Goal: Navigation & Orientation: Find specific page/section

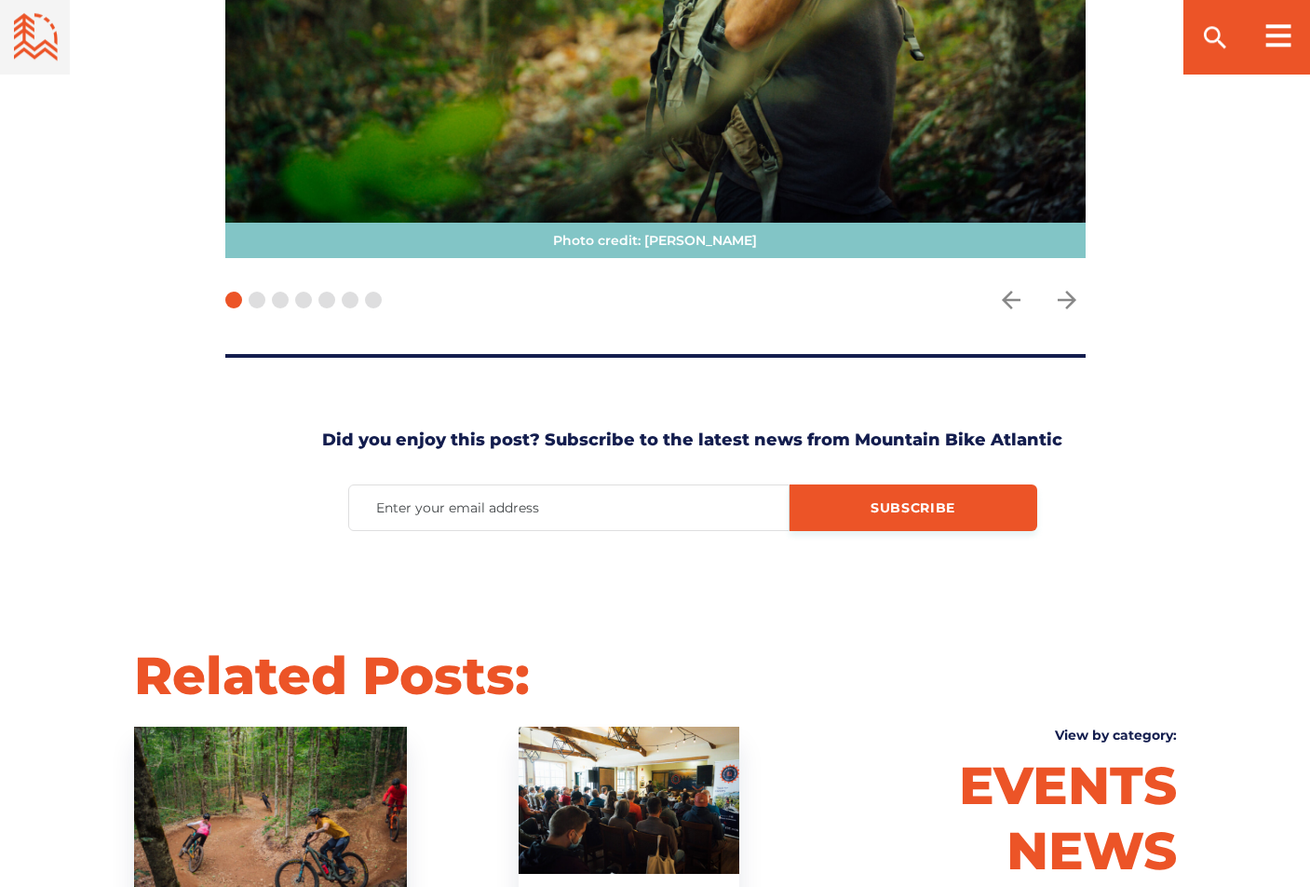
scroll to position [4559, 0]
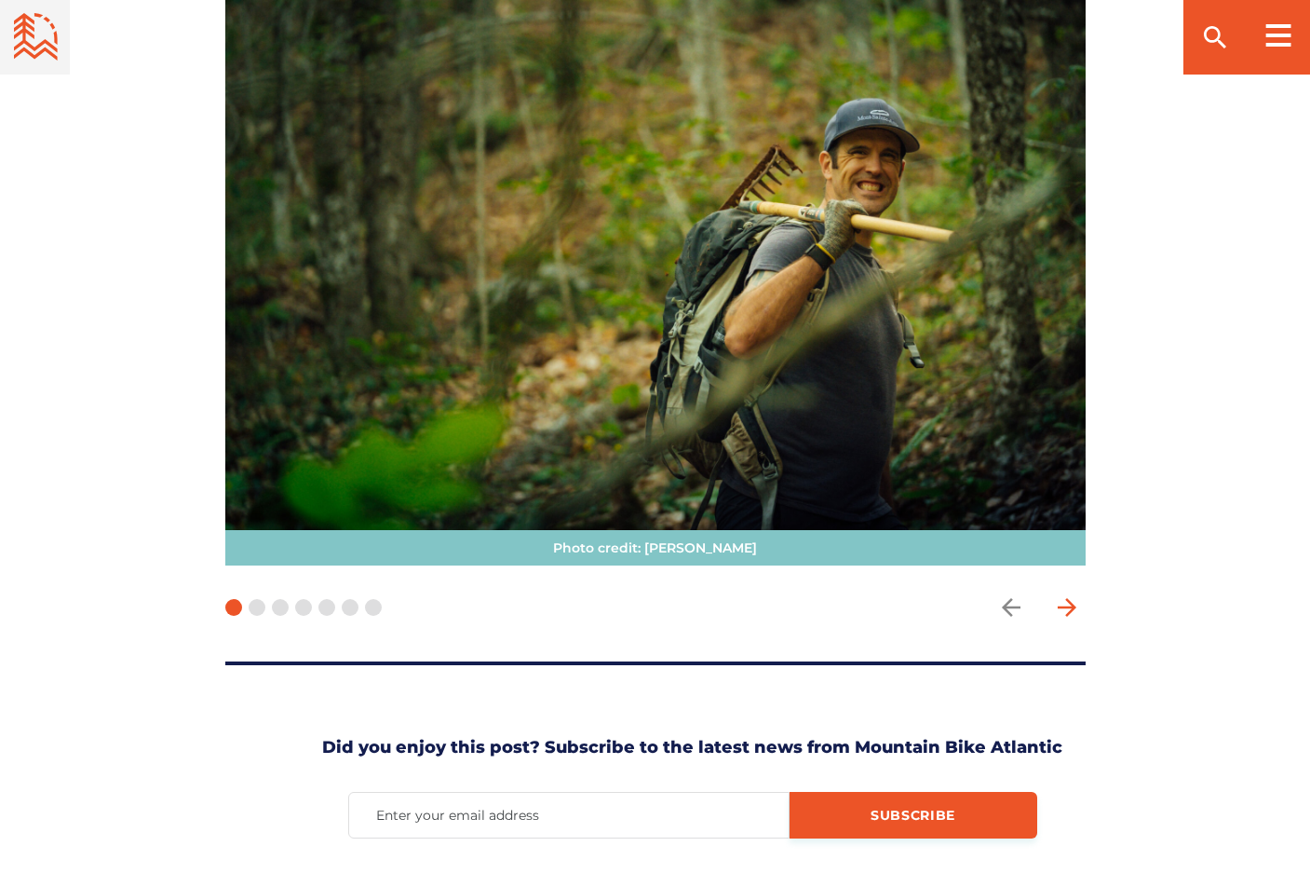
click at [1064, 593] on icon "arrow forward" at bounding box center [1067, 607] width 28 height 28
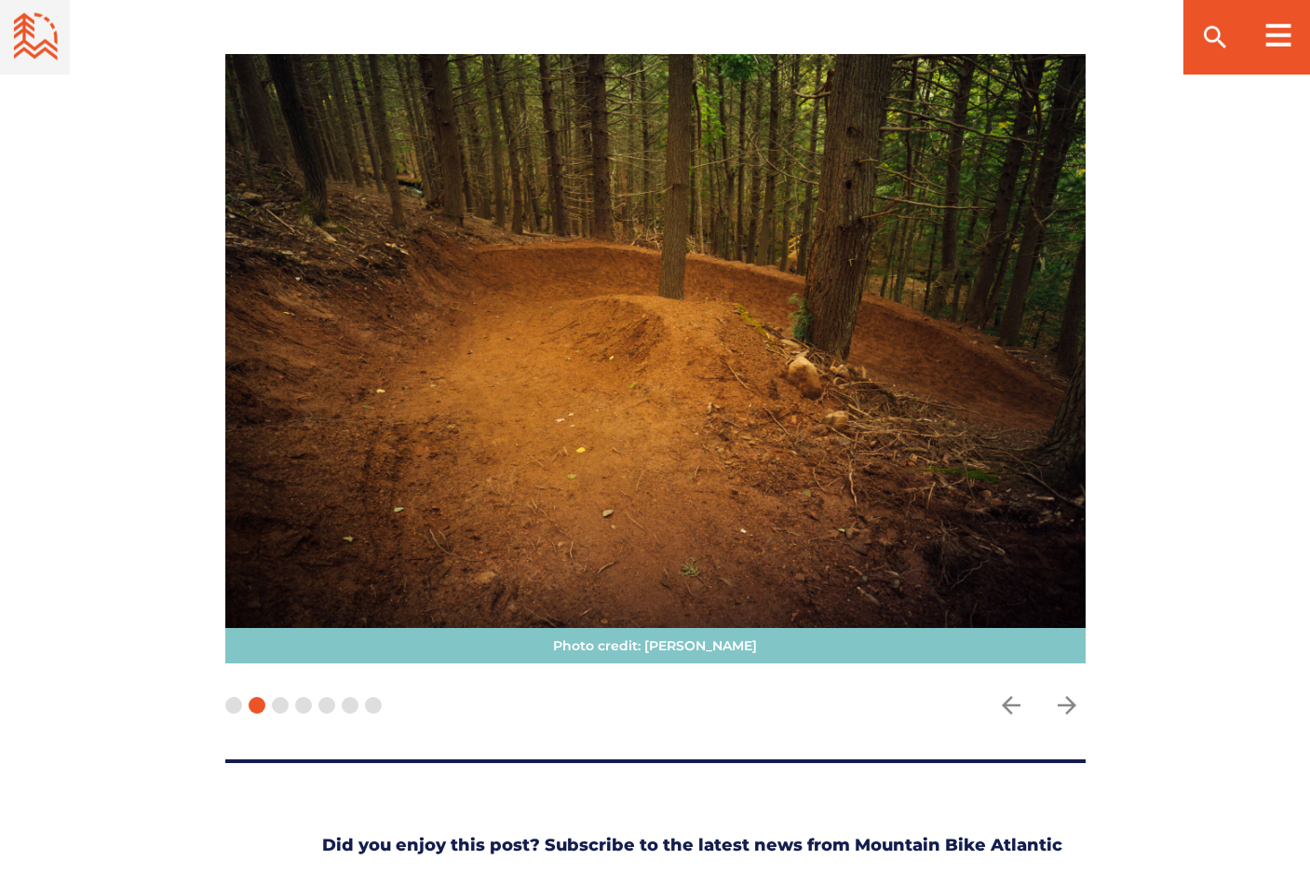
scroll to position [4369, 0]
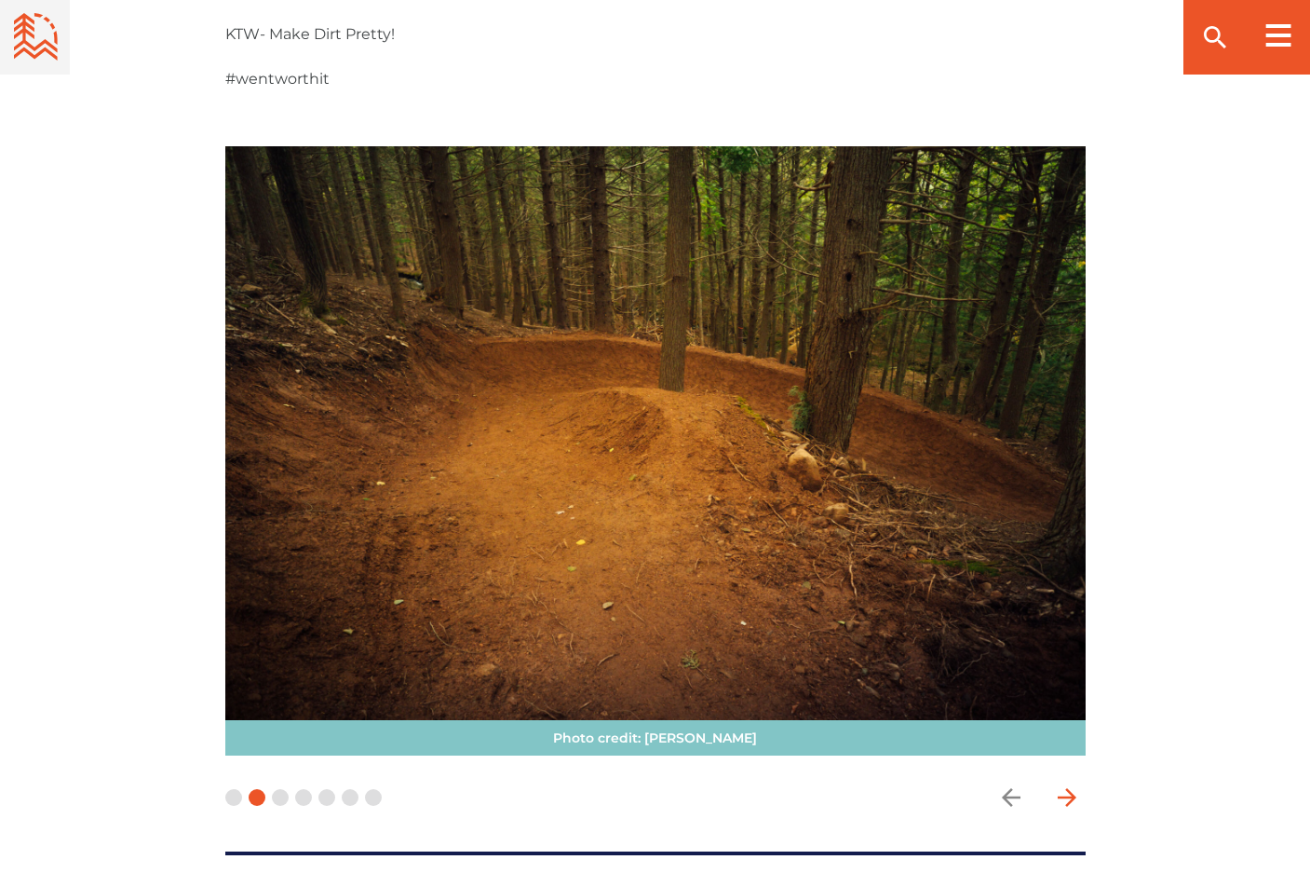
click at [1065, 783] on icon "arrow forward" at bounding box center [1067, 797] width 28 height 28
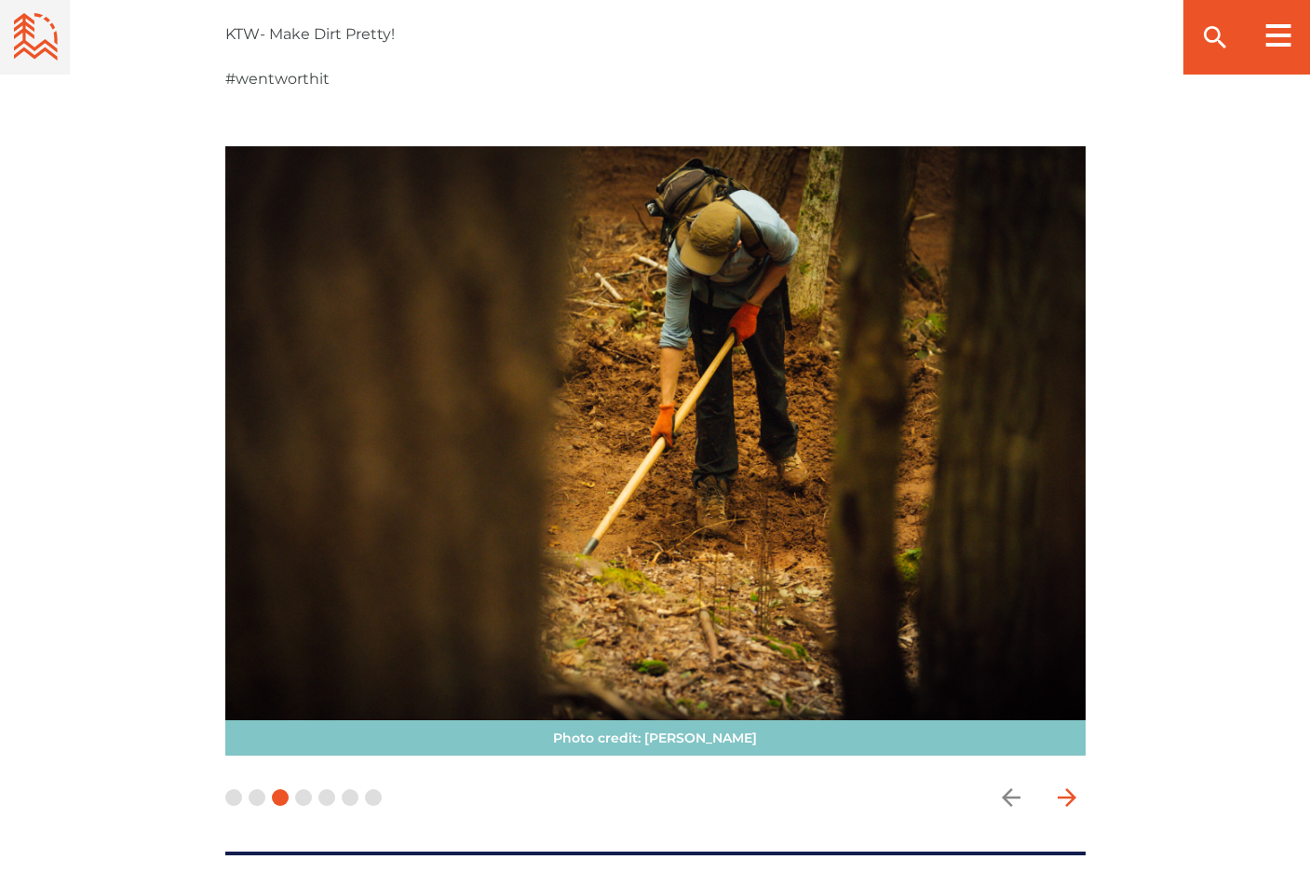
click at [1064, 783] on icon "arrow forward" at bounding box center [1067, 797] width 28 height 28
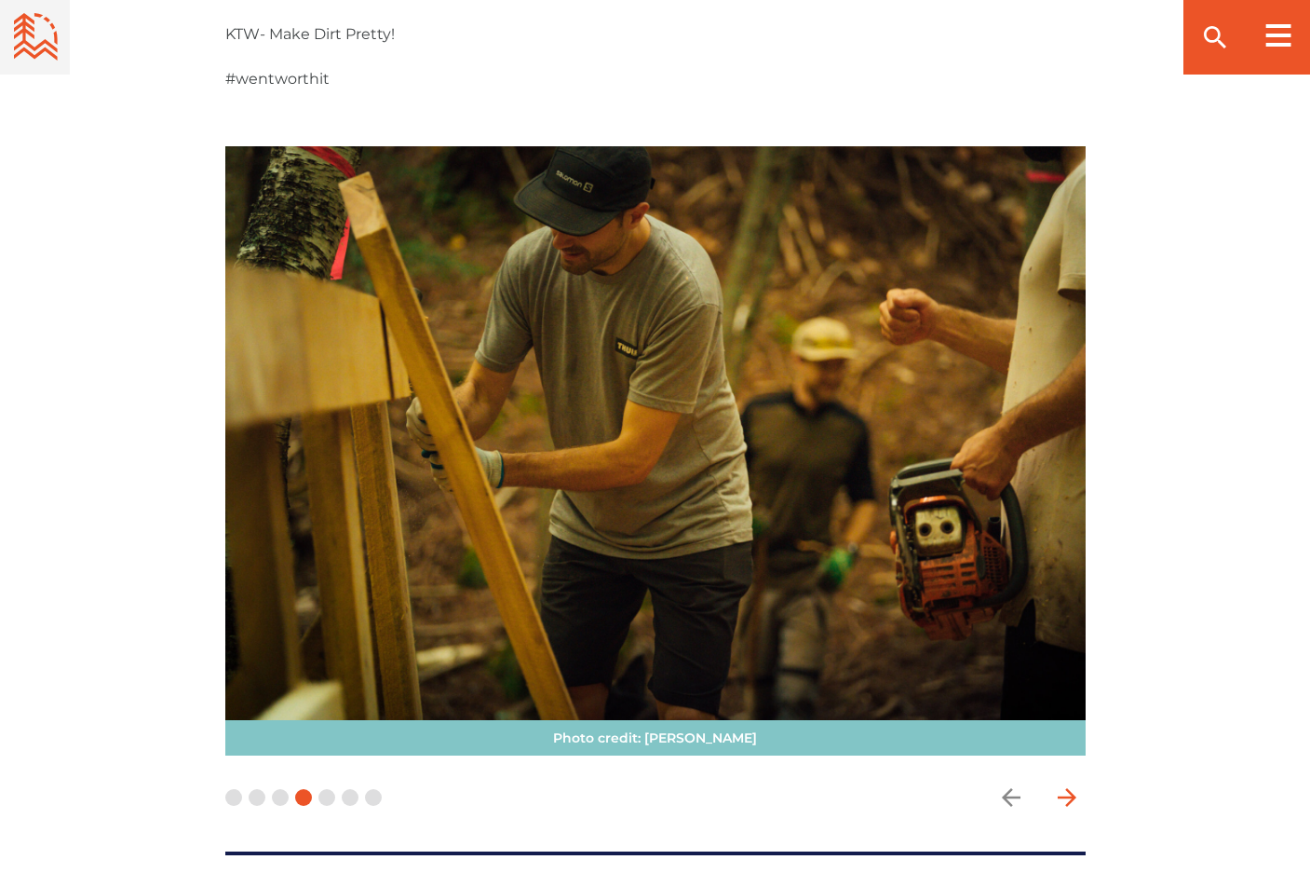
click at [1064, 783] on icon "arrow forward" at bounding box center [1067, 797] width 28 height 28
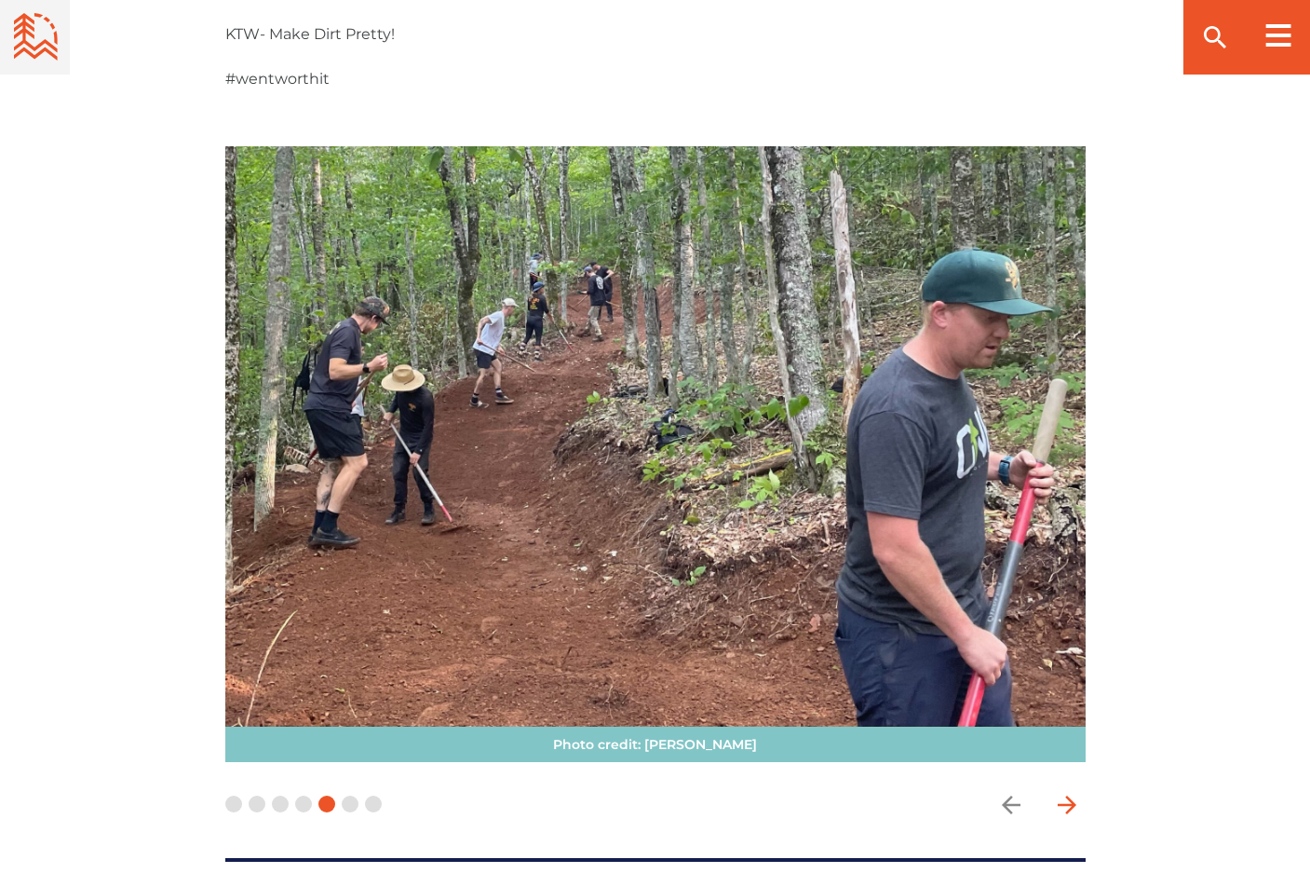
click at [1064, 786] on span "button" at bounding box center [1067, 804] width 37 height 37
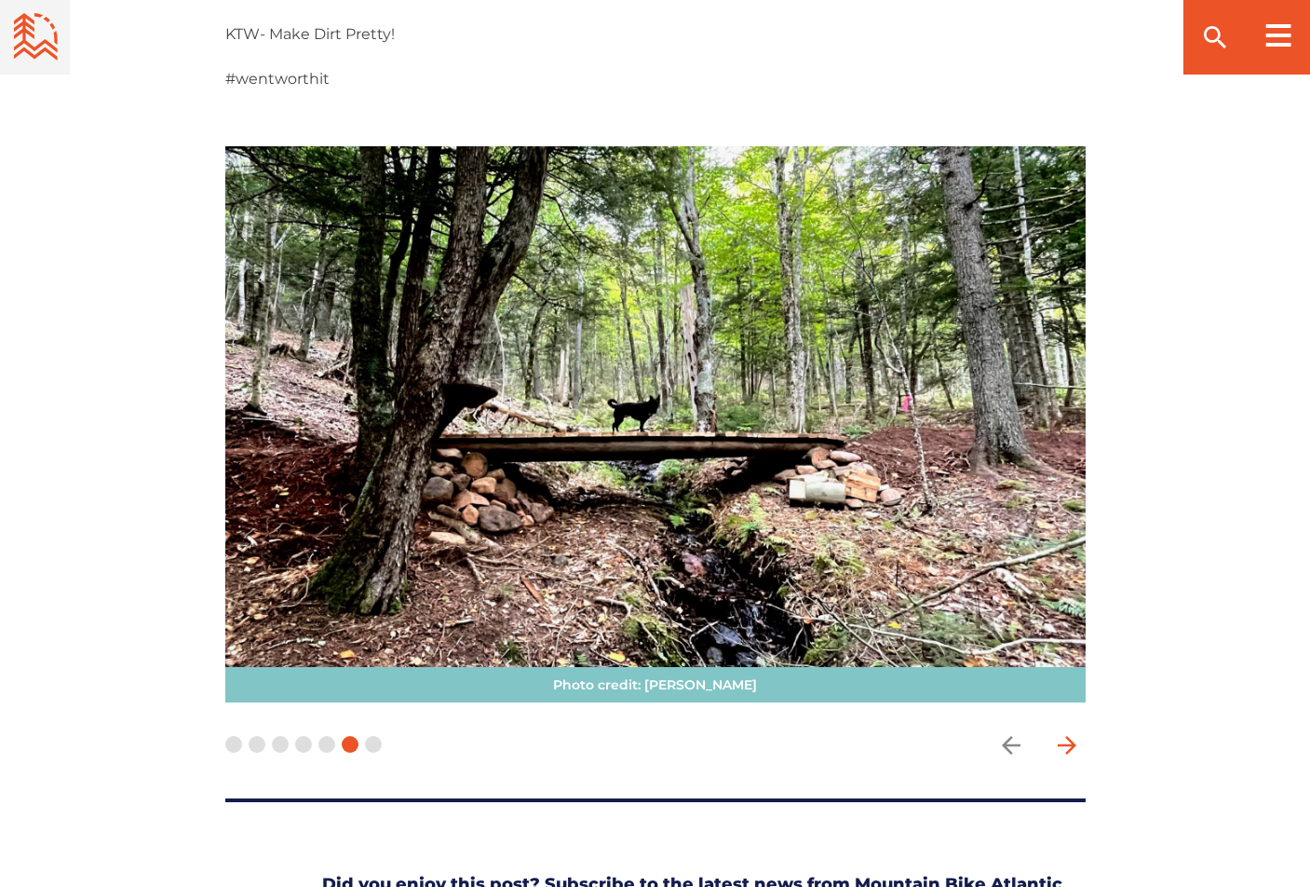
click at [1067, 726] on span "button" at bounding box center [1067, 744] width 37 height 37
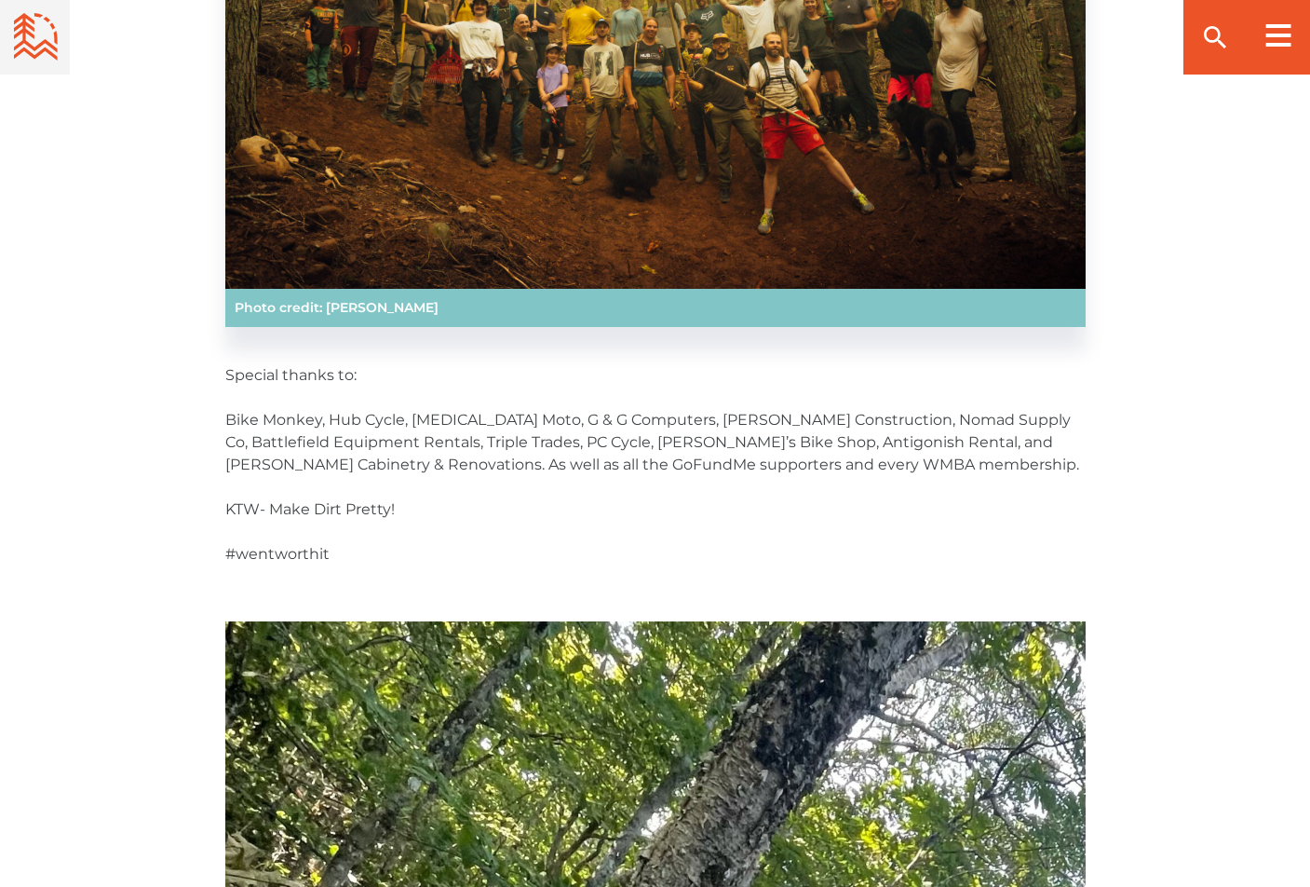
scroll to position [0, 0]
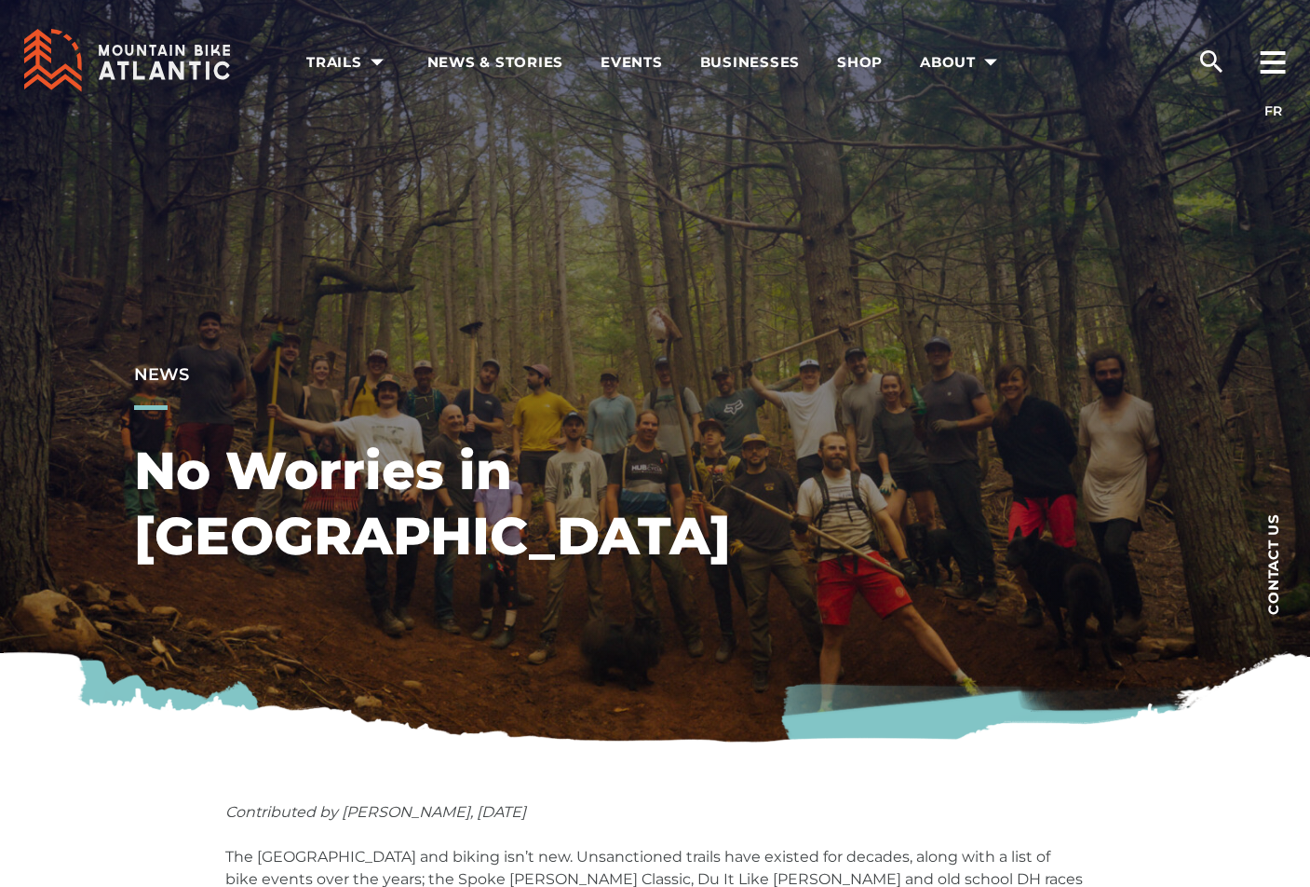
click at [181, 68] on icon at bounding box center [127, 60] width 206 height 63
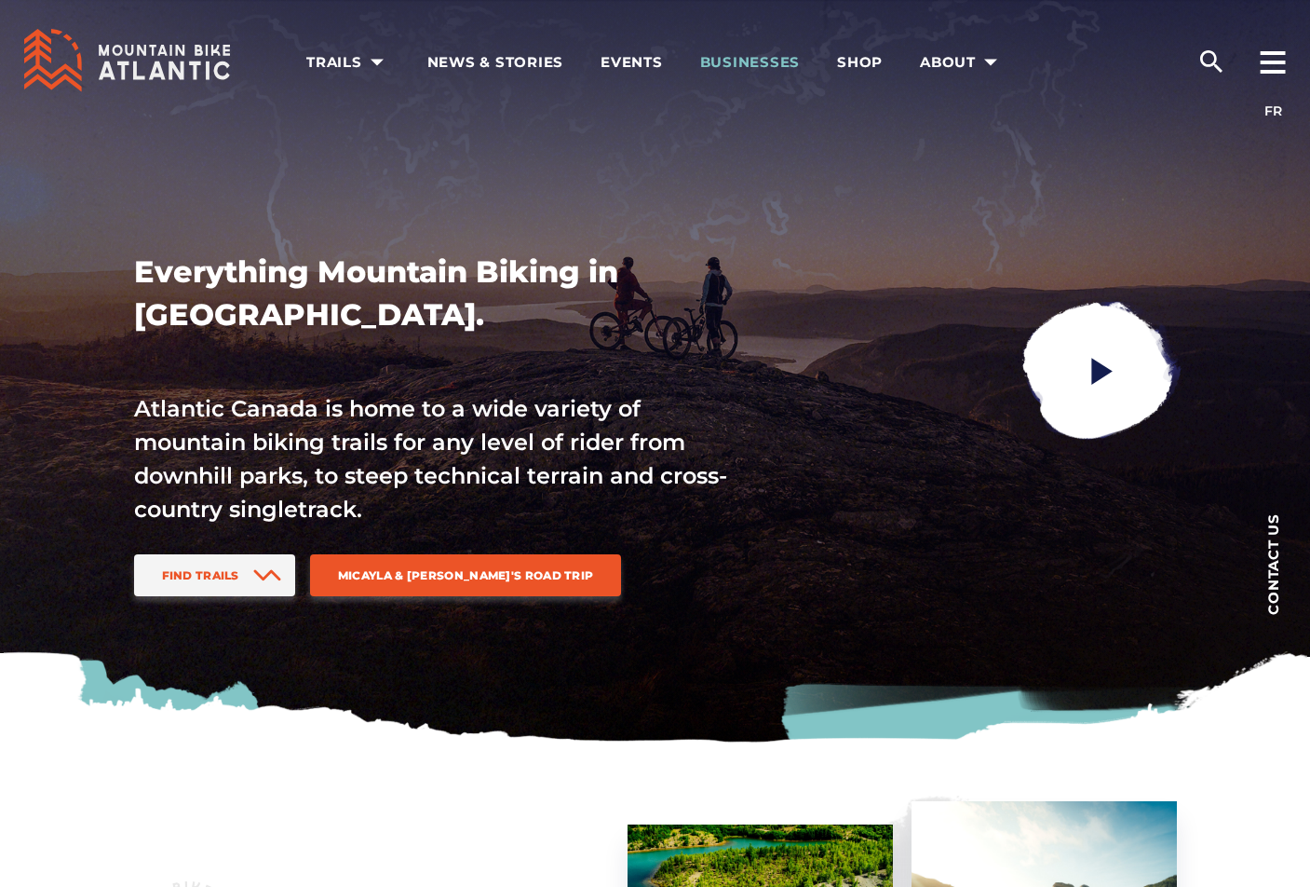
click at [774, 54] on span "Businesses" at bounding box center [750, 62] width 101 height 19
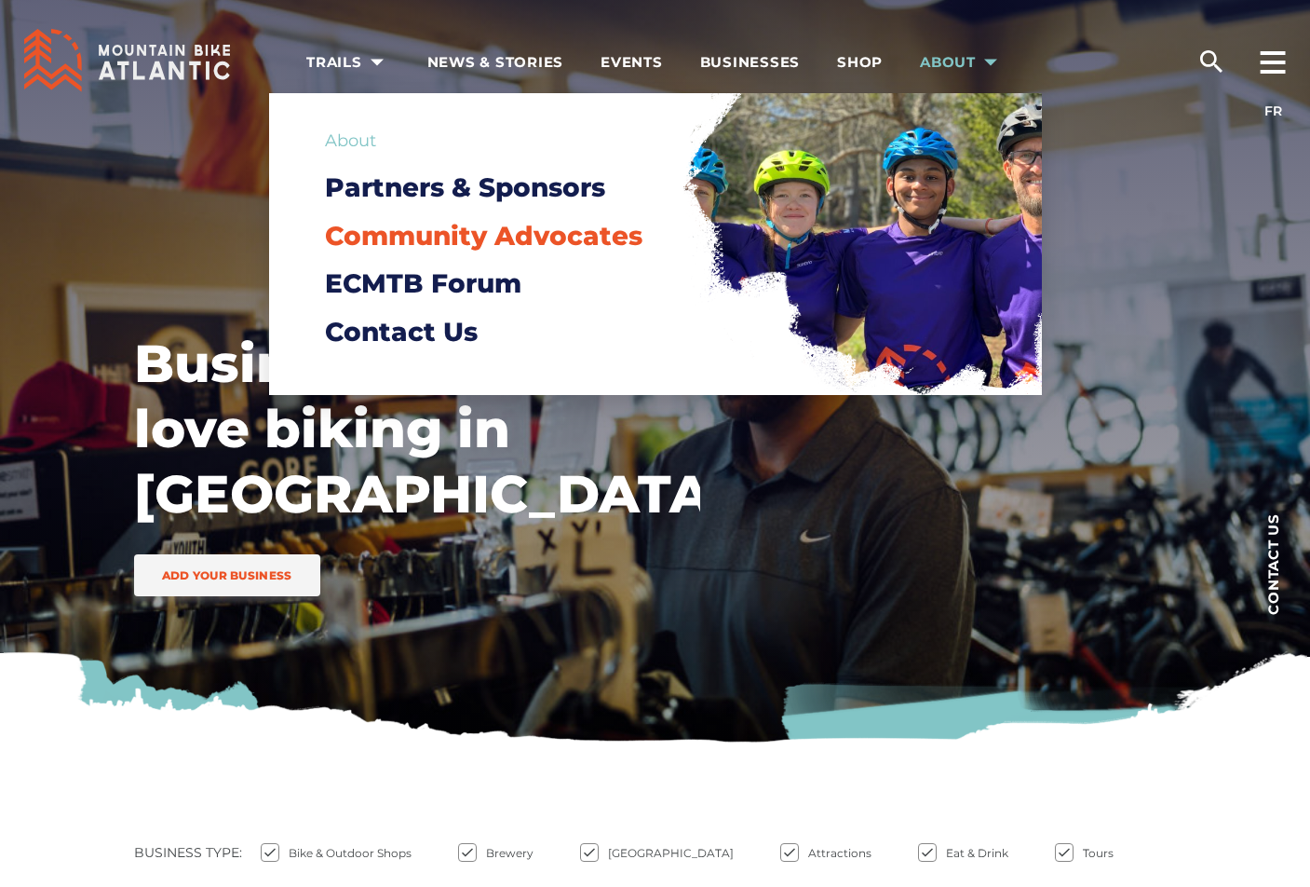
click at [472, 233] on span "Community Advocates" at bounding box center [484, 236] width 318 height 32
